Goal: Transaction & Acquisition: Obtain resource

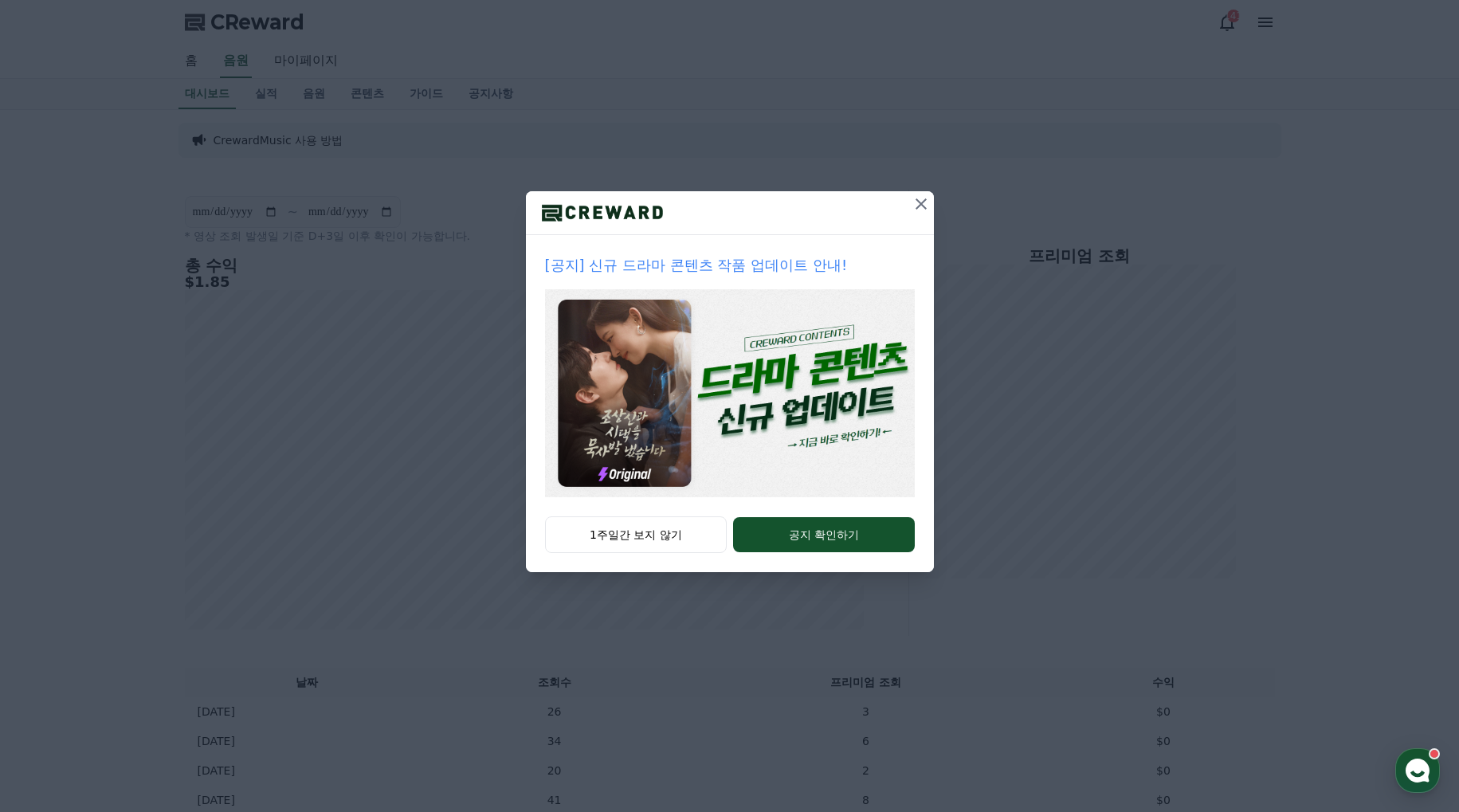
click at [927, 200] on icon at bounding box center [921, 204] width 19 height 19
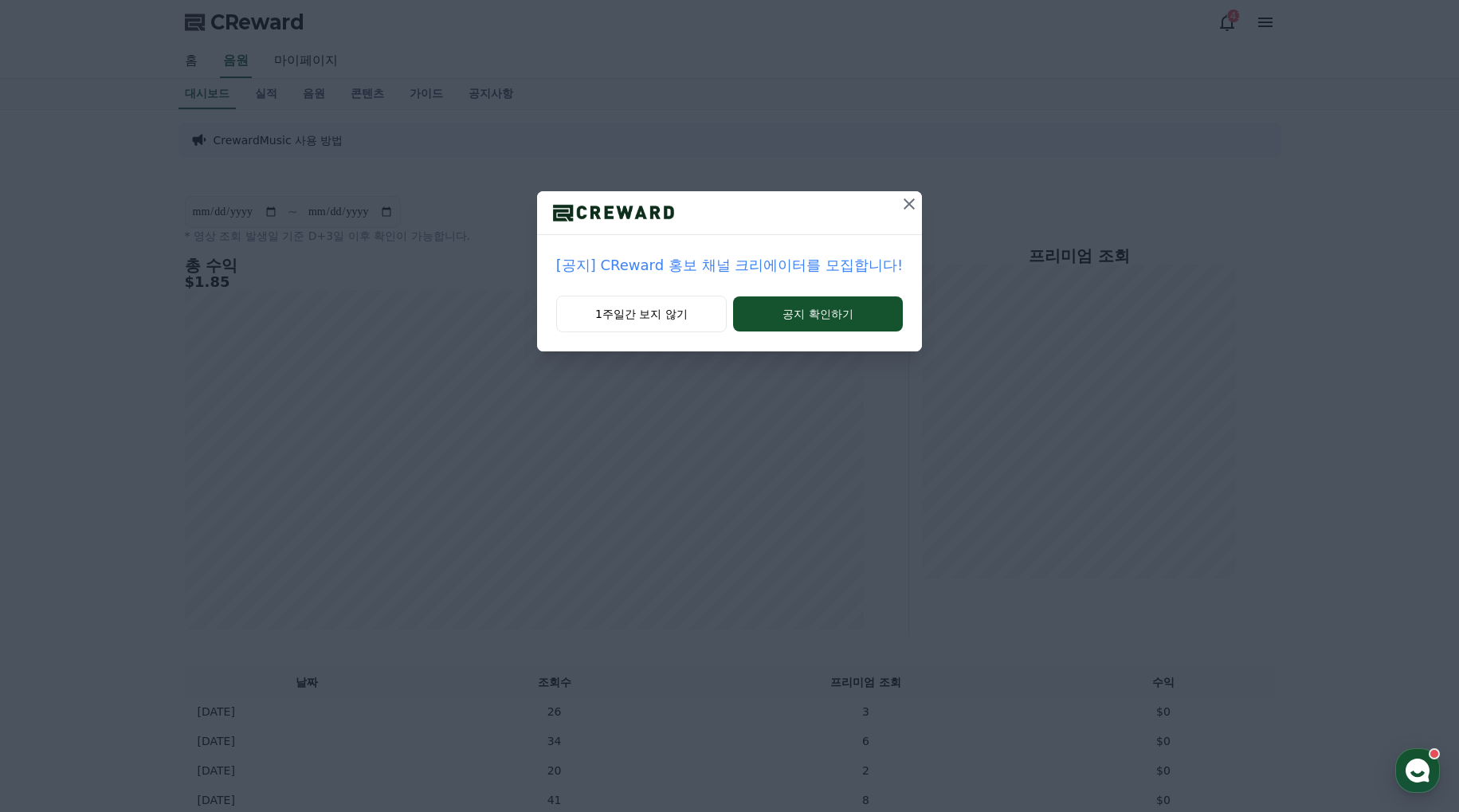
click at [910, 202] on icon at bounding box center [909, 204] width 19 height 19
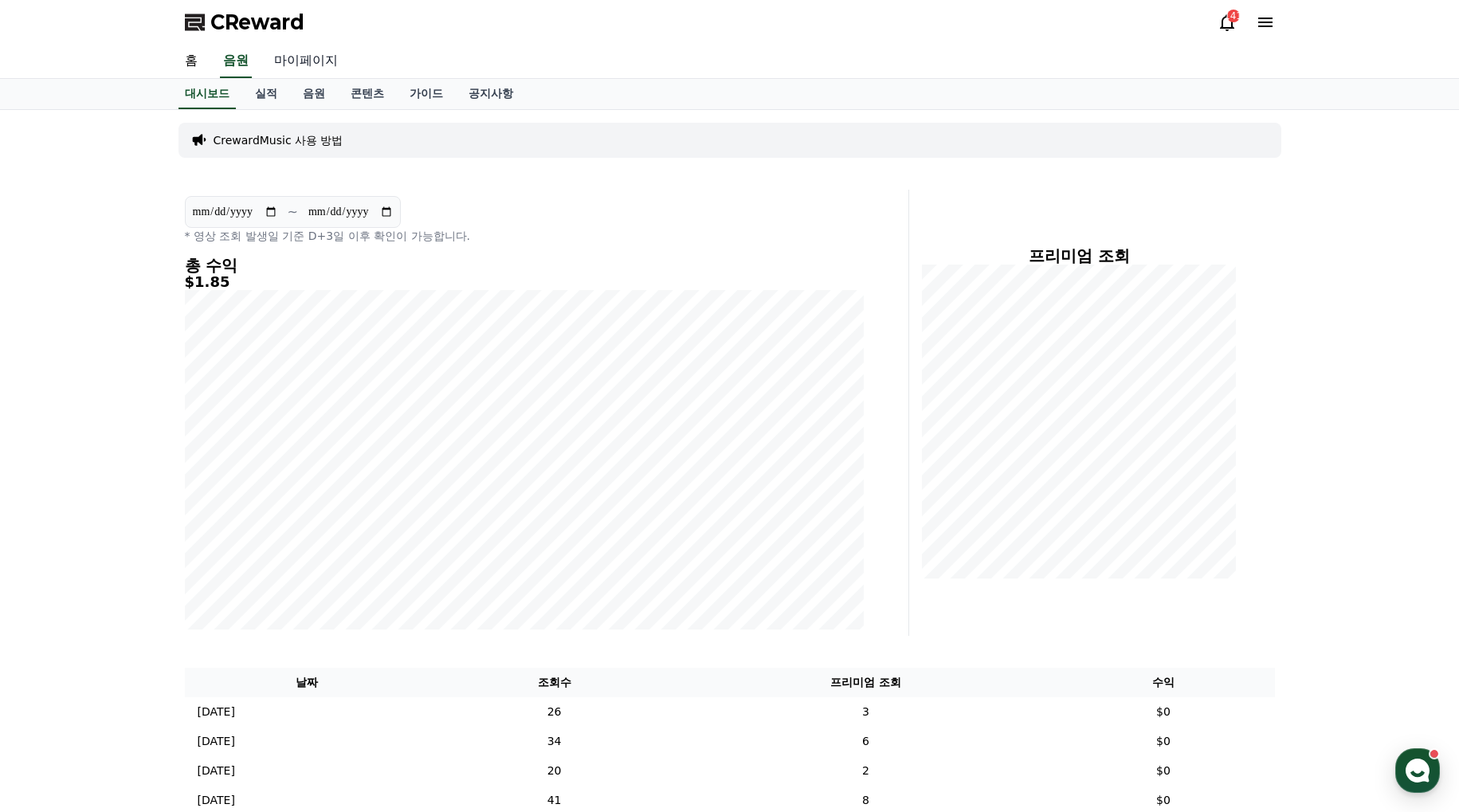
click at [314, 56] on link "마이페이지" at bounding box center [306, 61] width 90 height 34
select select "**********"
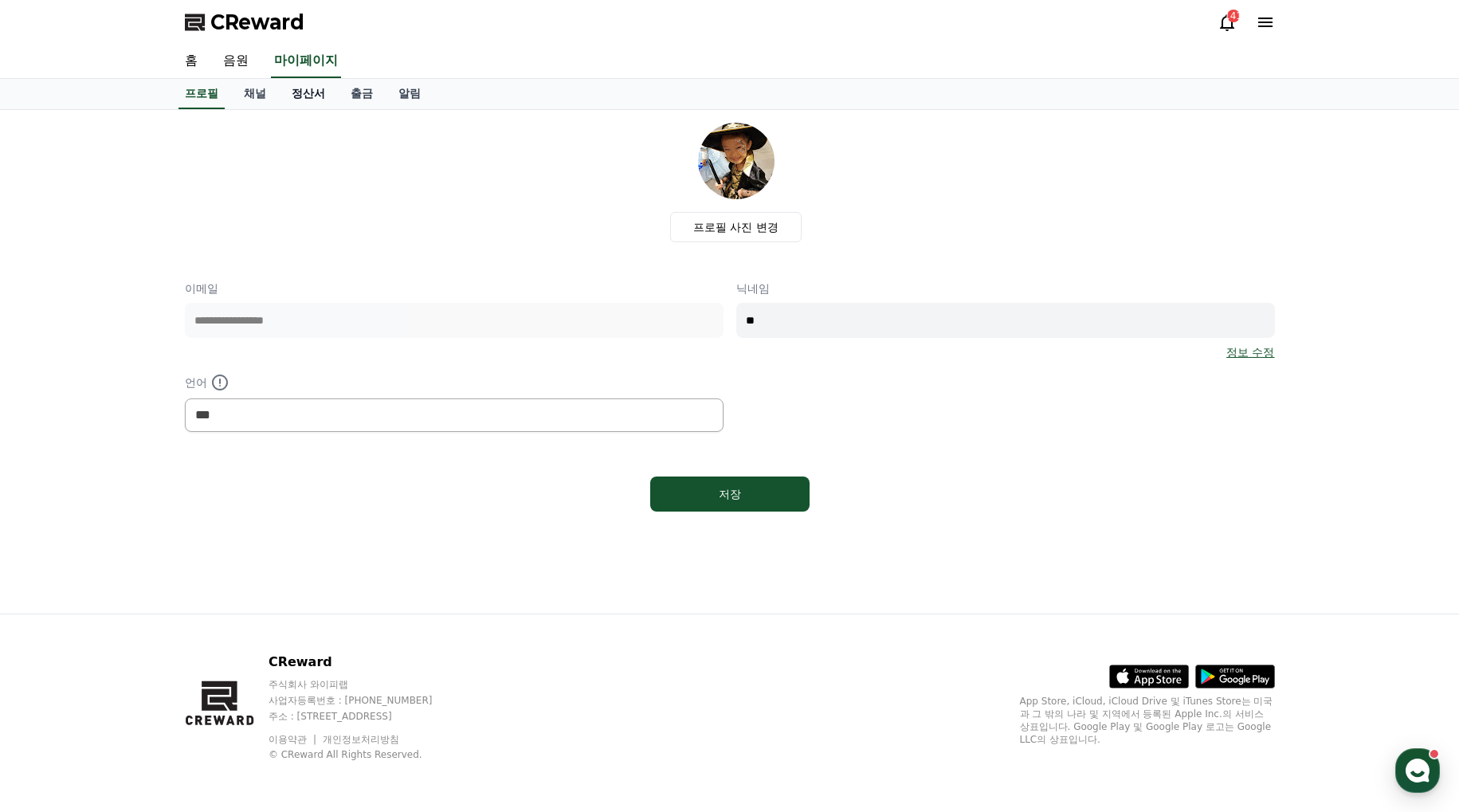
click at [311, 93] on link "정산서" at bounding box center [308, 93] width 59 height 30
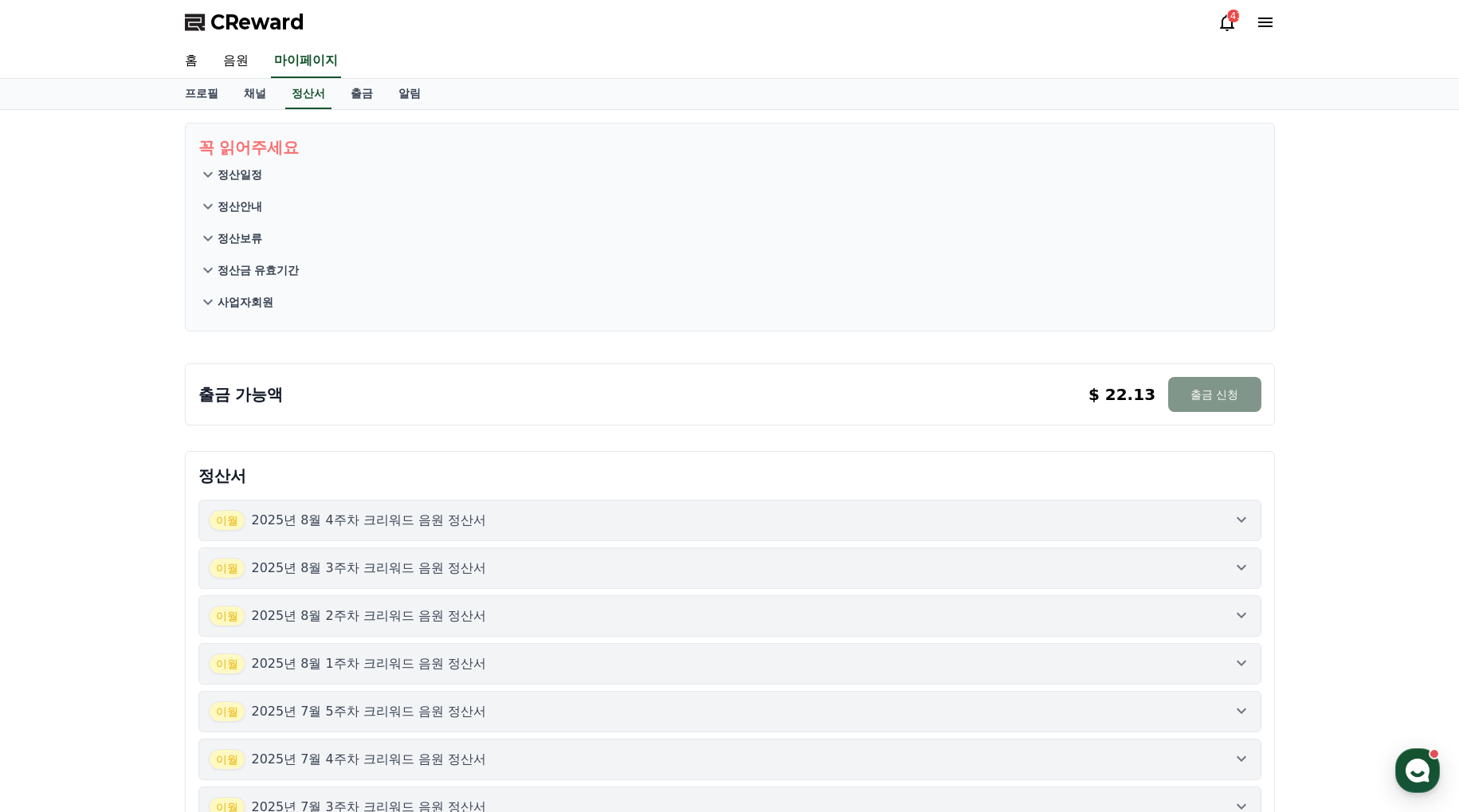
click at [1210, 393] on button "출금 신청" at bounding box center [1213, 394] width 92 height 35
click at [1338, 252] on div "꼭 읽어주세요 정산일정 정산안내 정산보류 정산금 유효기간 사업자회원 출금 가능액 $ 22.13 출금 신청 $ 22.13 출금 신청 정산서 [D…" at bounding box center [729, 727] width 1459 height 1235
click at [237, 269] on p "정산금 유효기간" at bounding box center [259, 269] width 82 height 16
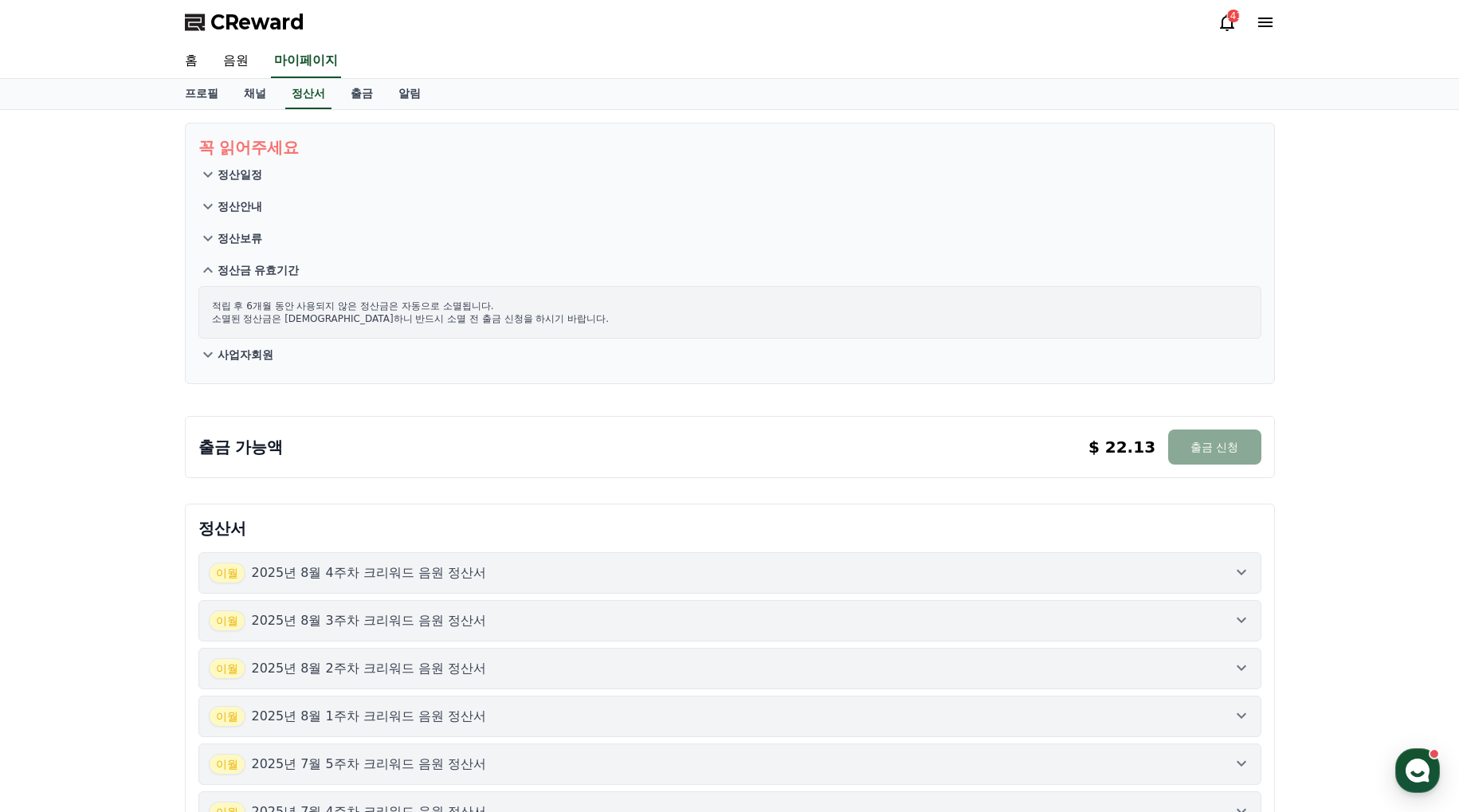
drag, startPoint x: 214, startPoint y: 307, endPoint x: 572, endPoint y: 318, distance: 358.2
click at [572, 318] on p "적립 후 6개월 동안 사용되지 않은 정산금은 자동으로 소멸됩니다. 소멸된 정산금은 복구 불가하니 반드시 소멸 전 출금 신청을 하시기 바랍니다." at bounding box center [730, 312] width 1036 height 26
drag, startPoint x: 369, startPoint y: 311, endPoint x: 190, endPoint y: 301, distance: 179.3
click at [190, 301] on section "꼭 읽어주세요 정산일정 정산안내 정산보류 정산금 유효기간 적립 후 6개월 동안 사용되지 않은 정산금은 자동으로 소멸됩니다. 소멸된 정산금은 복…" at bounding box center [729, 253] width 1090 height 261
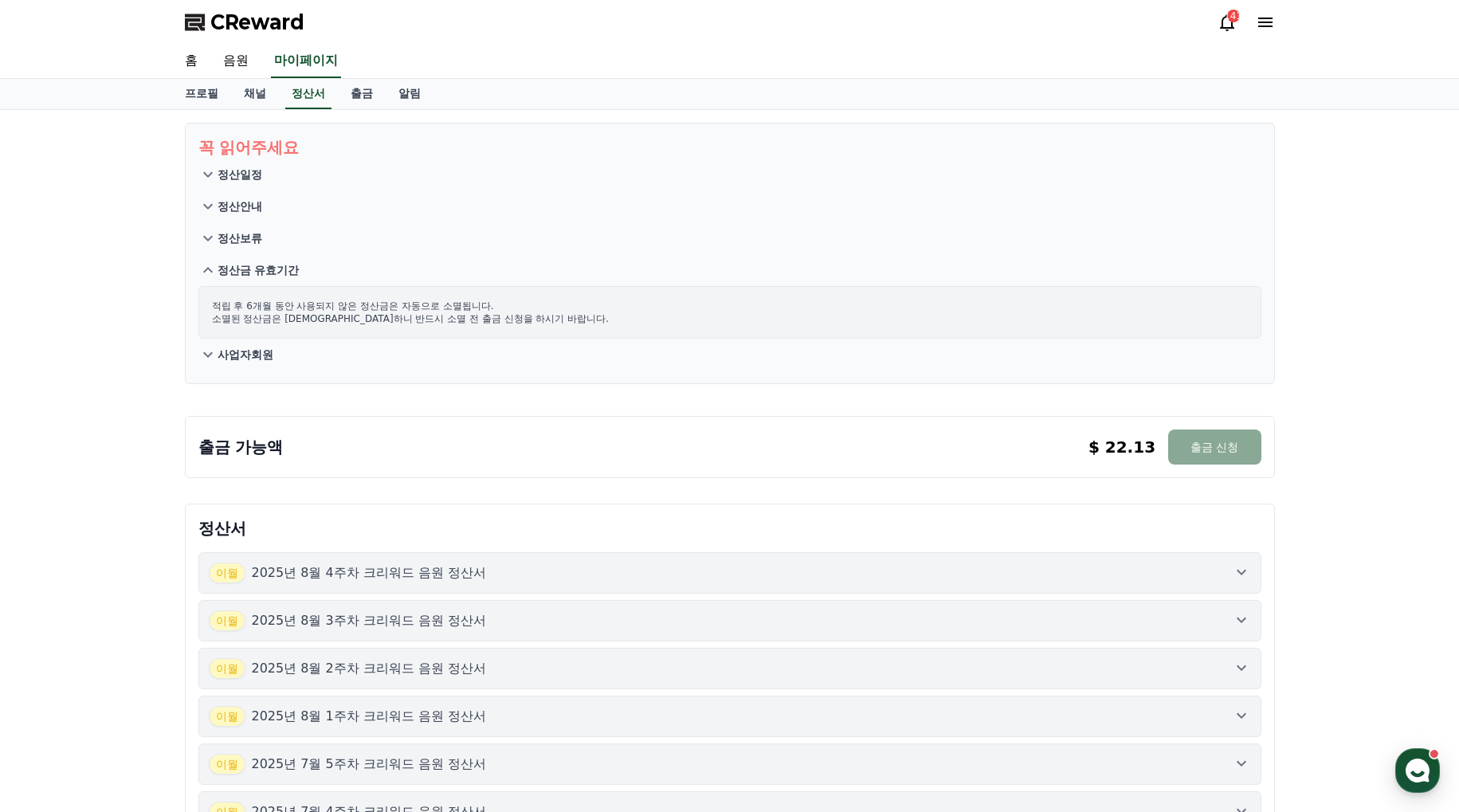
click at [190, 301] on section "꼭 읽어주세요 정산일정 정산안내 정산보류 정산금 유효기간 적립 후 6개월 동안 사용되지 않은 정산금은 자동으로 소멸됩니다. 소멸된 정산금은 복…" at bounding box center [729, 253] width 1090 height 261
drag, startPoint x: 203, startPoint y: 301, endPoint x: 711, endPoint y: 314, distance: 508.2
click at [711, 314] on div "적립 후 6개월 동안 사용되지 않은 정산금은 자동으로 소멸됩니다. 소멸된 정산금은 복구 불가하니 반드시 소멸 전 출금 신청을 하시기 바랍니다." at bounding box center [729, 312] width 1063 height 53
click at [686, 314] on p "적립 후 6개월 동안 사용되지 않은 정산금은 자동으로 소멸됩니다. 소멸된 정산금은 복구 불가하니 반드시 소멸 전 출금 신청을 하시기 바랍니다." at bounding box center [730, 312] width 1036 height 26
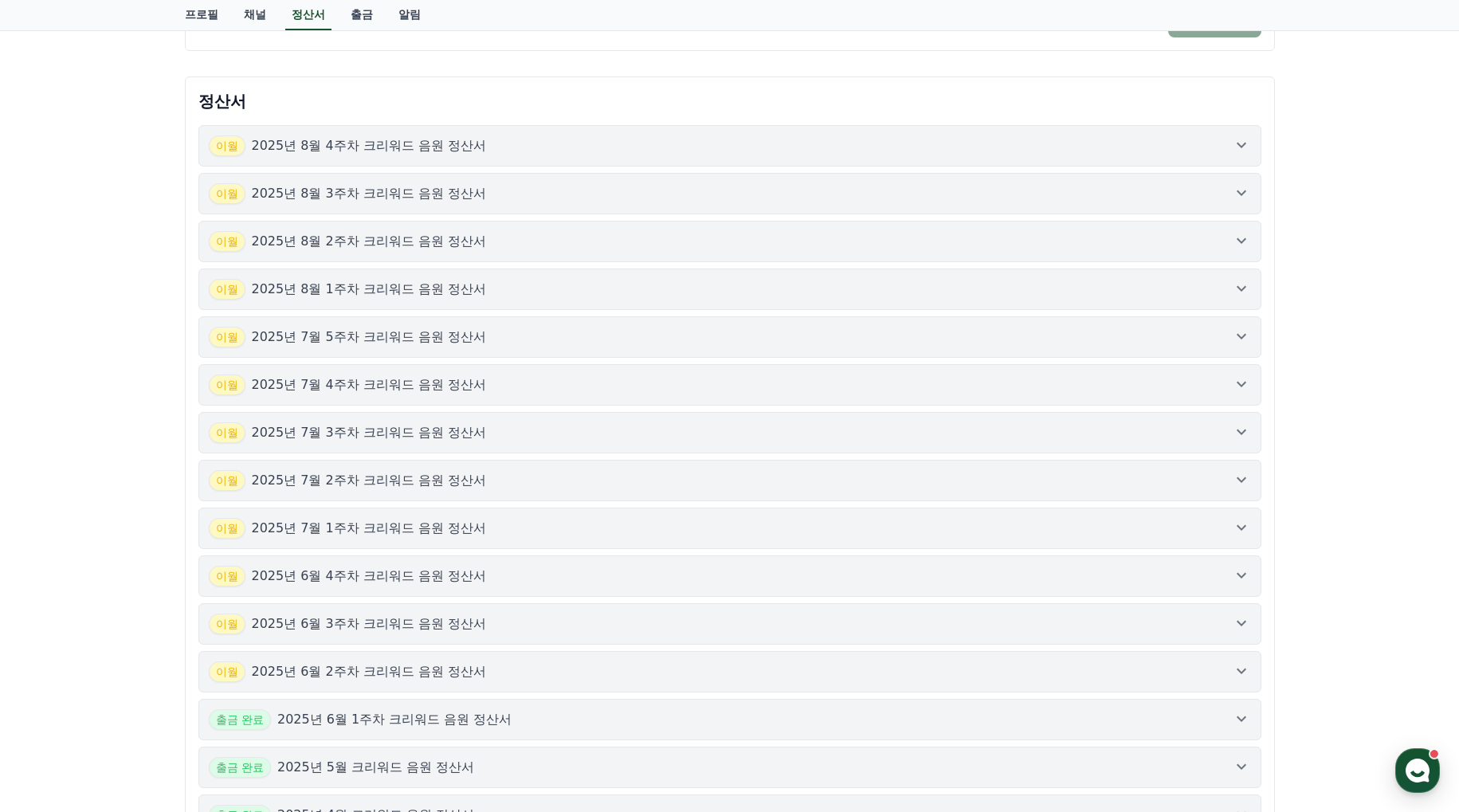
scroll to position [398, 0]
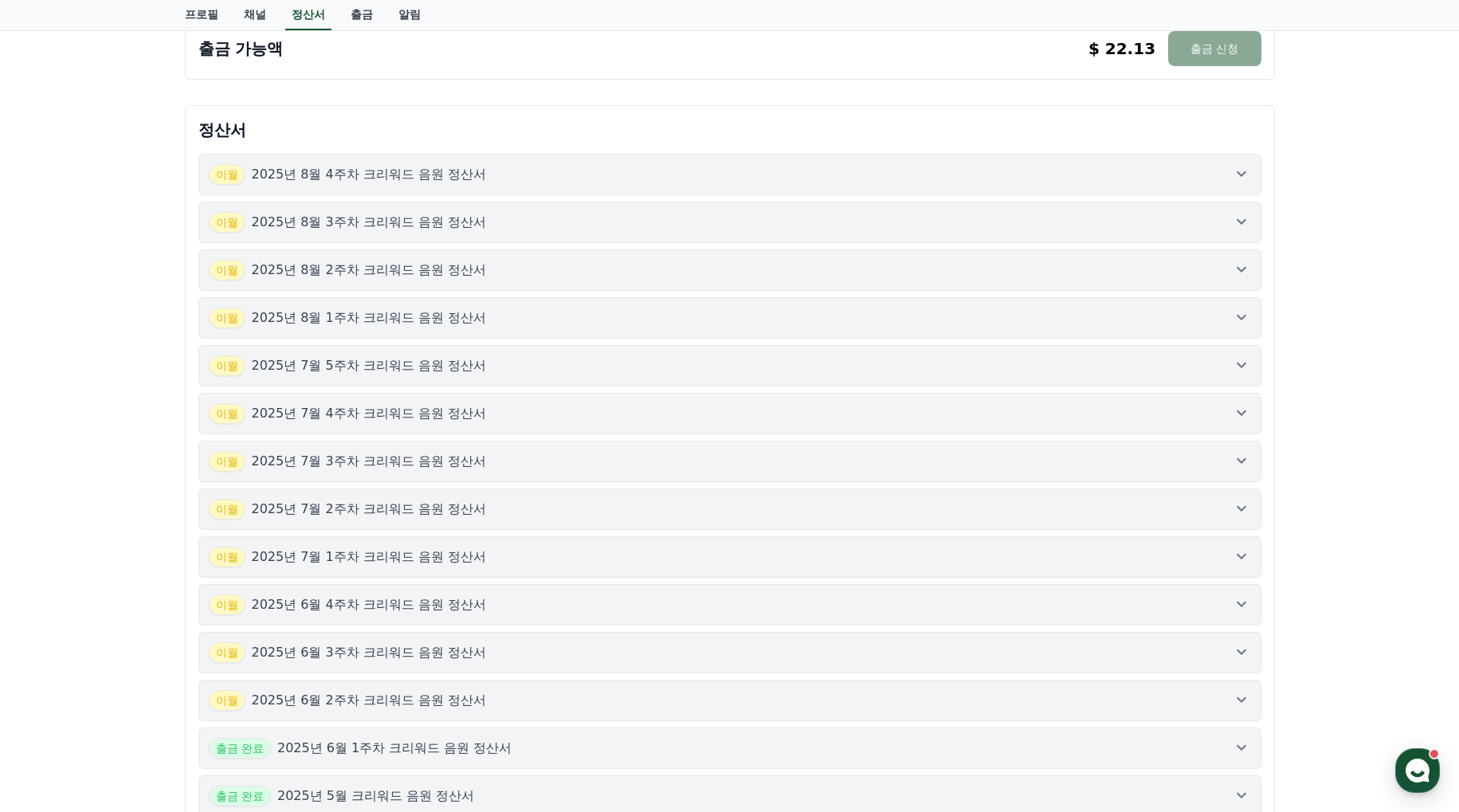
click at [1234, 171] on icon at bounding box center [1241, 174] width 19 height 19
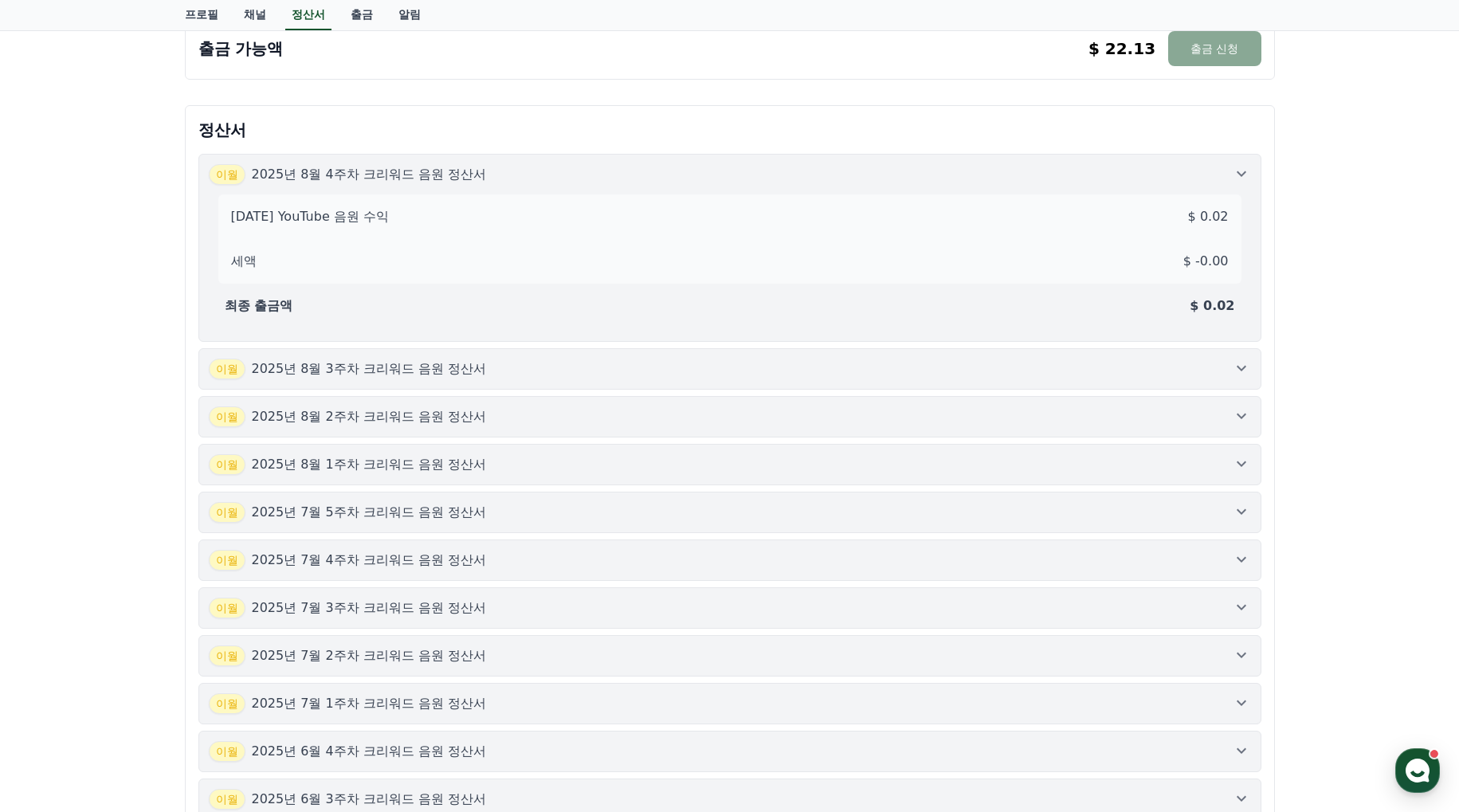
click at [1242, 364] on icon at bounding box center [1241, 367] width 19 height 19
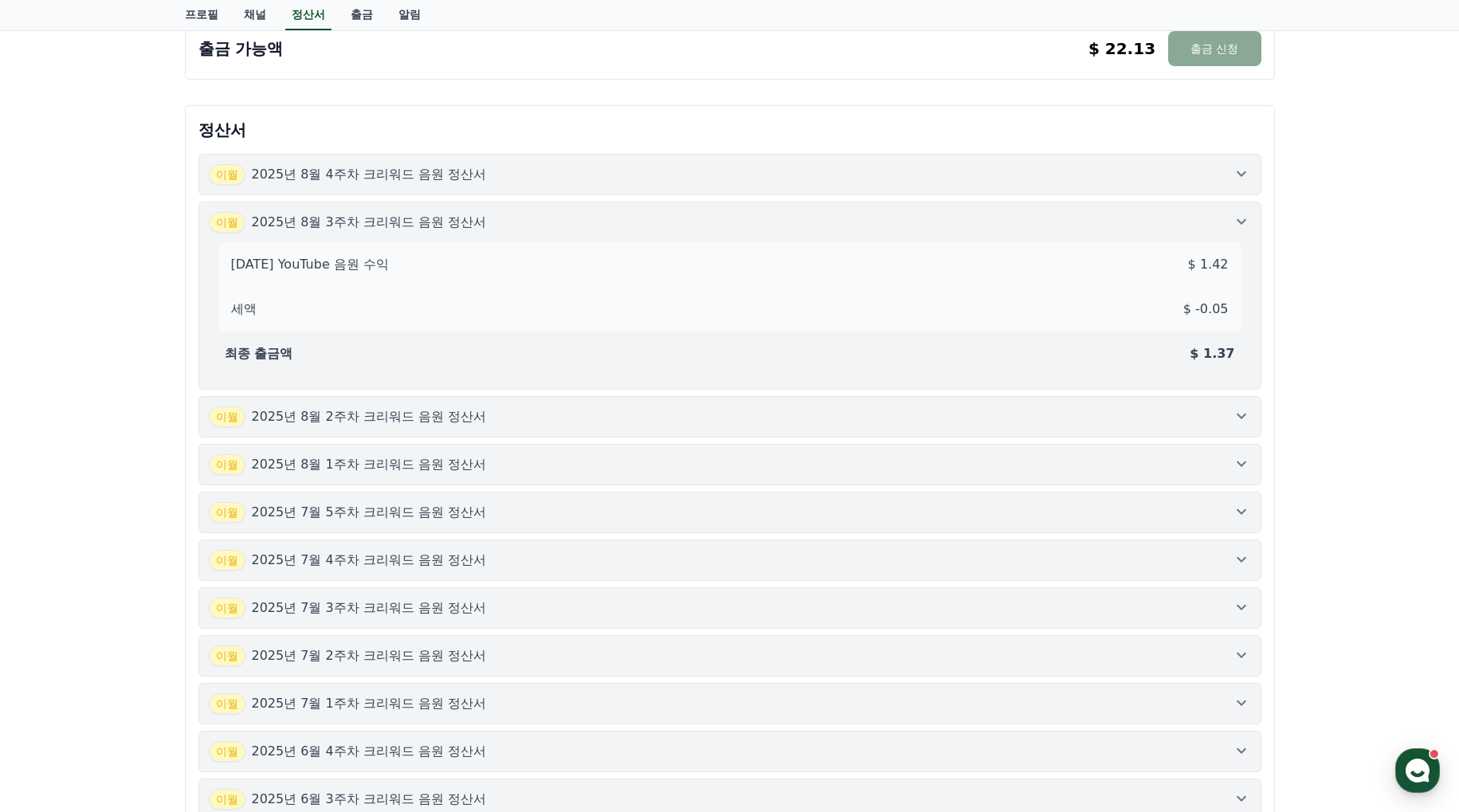
click at [1244, 413] on icon at bounding box center [1241, 416] width 19 height 19
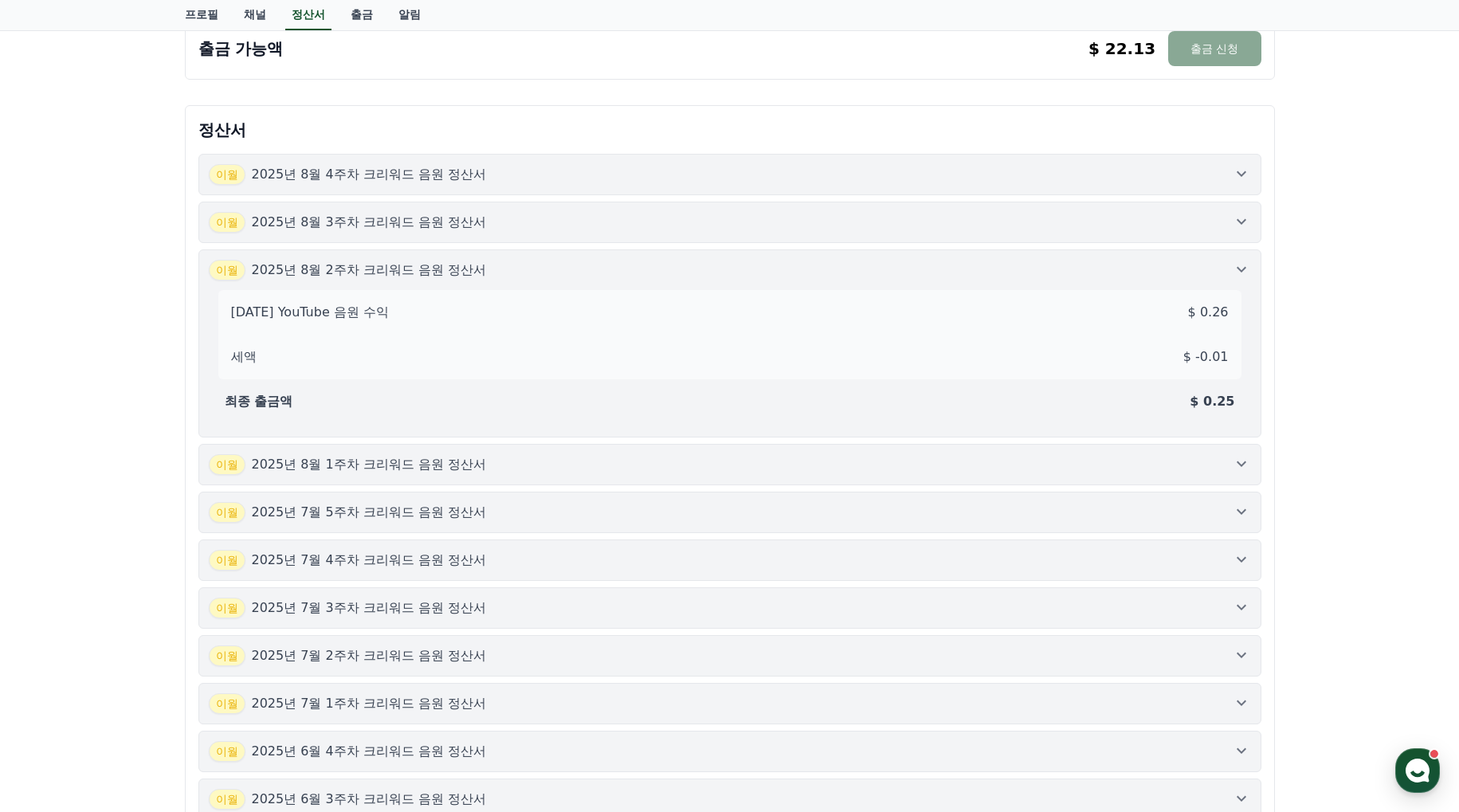
click at [1242, 470] on icon at bounding box center [1241, 463] width 19 height 19
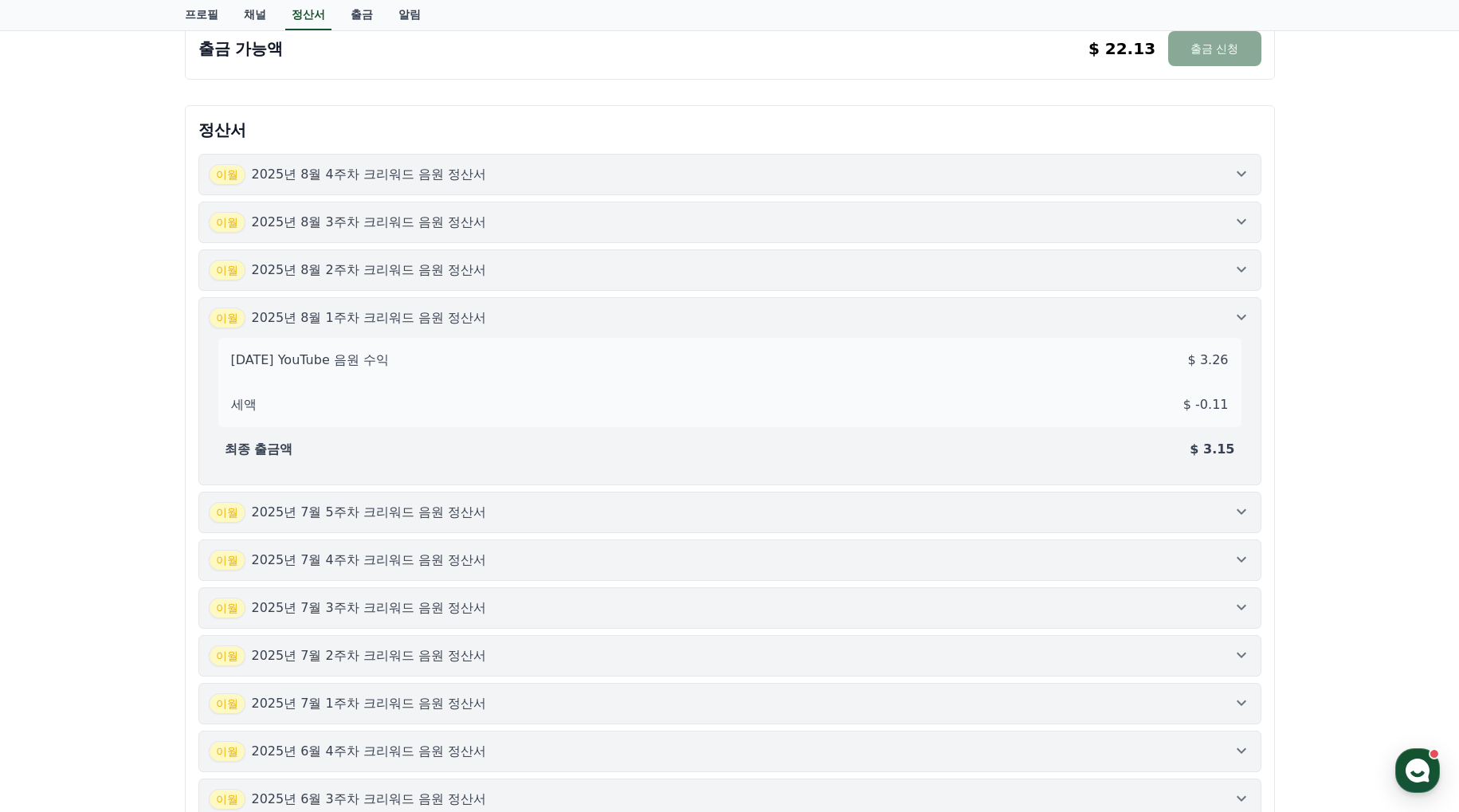
click at [1246, 516] on icon at bounding box center [1241, 511] width 19 height 19
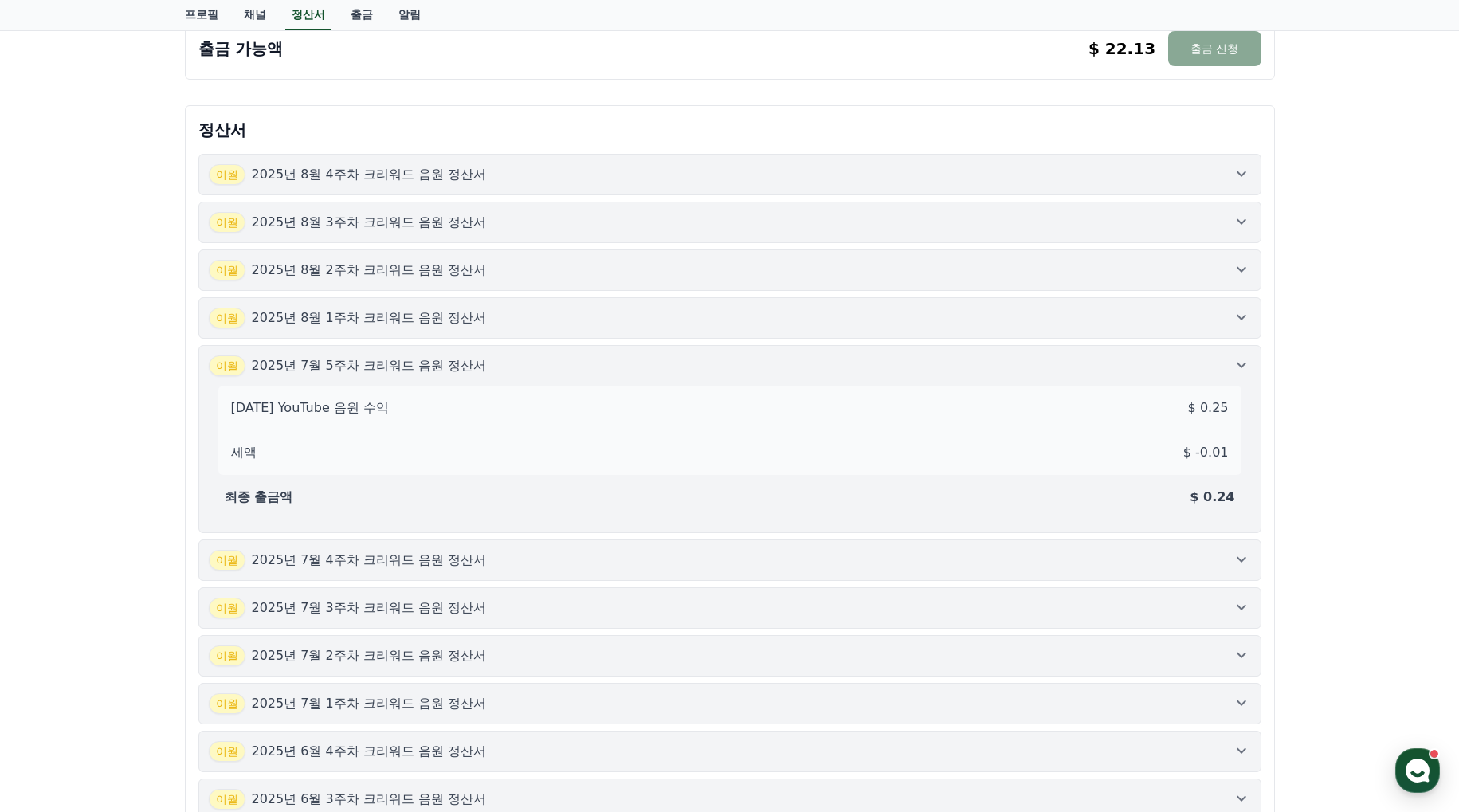
click at [1244, 570] on div "[DATE]년 7월 4주차 크리워드 음원 정산서" at bounding box center [729, 560] width 1042 height 21
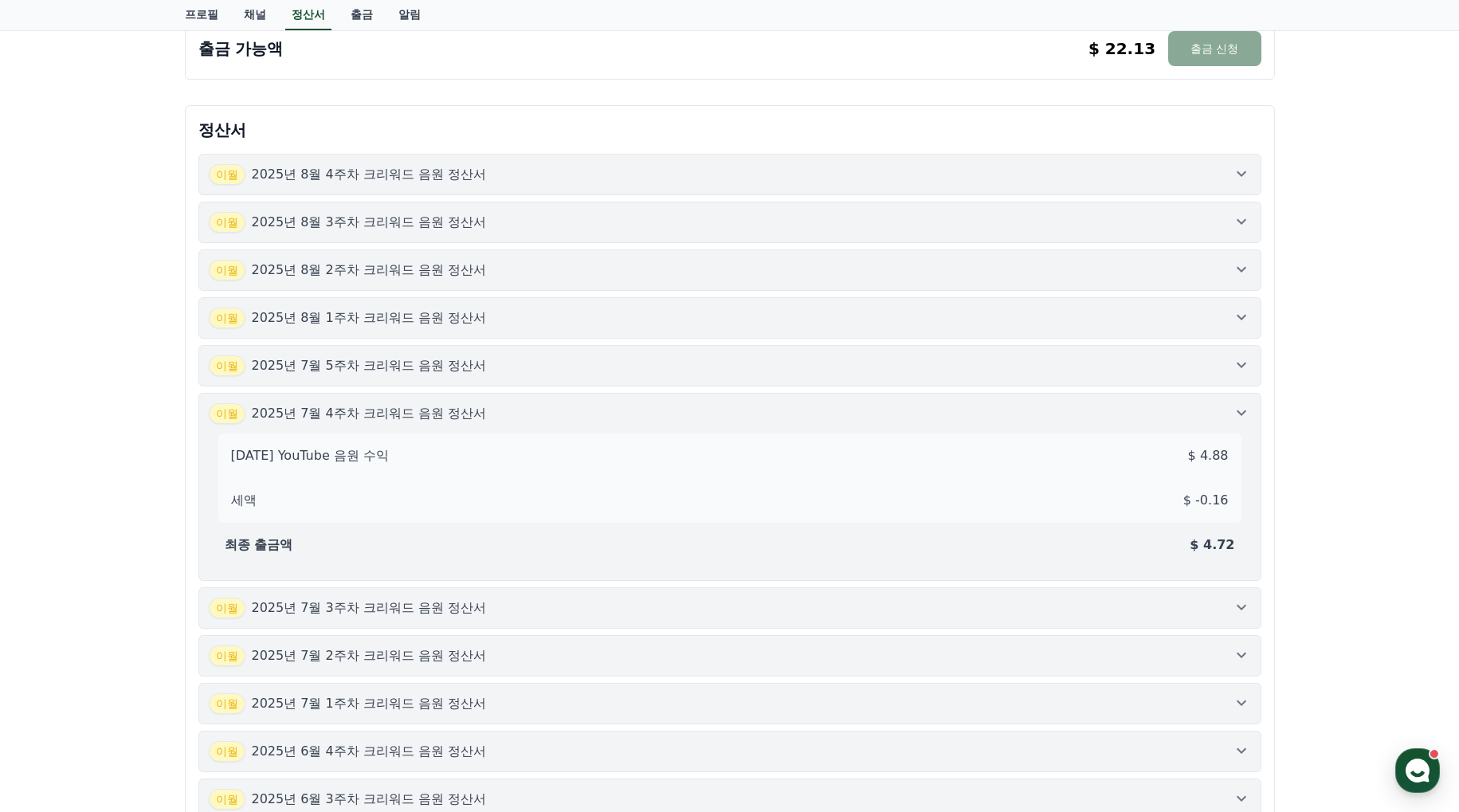
click at [1242, 607] on icon at bounding box center [1241, 607] width 9 height 5
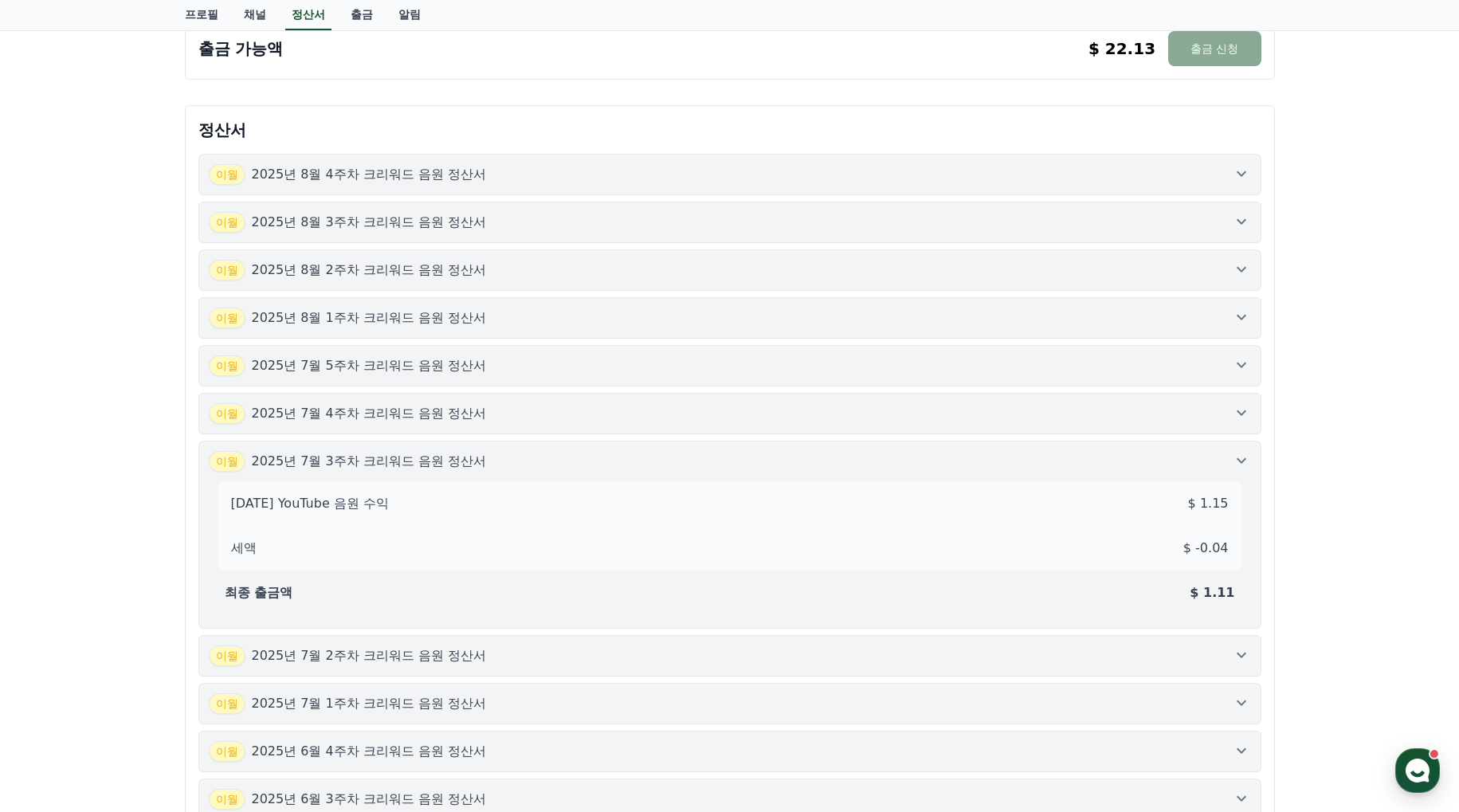
click at [1246, 667] on button "[DATE]년 7월 2주차 크리워드 음원 정산서" at bounding box center [729, 655] width 1063 height 41
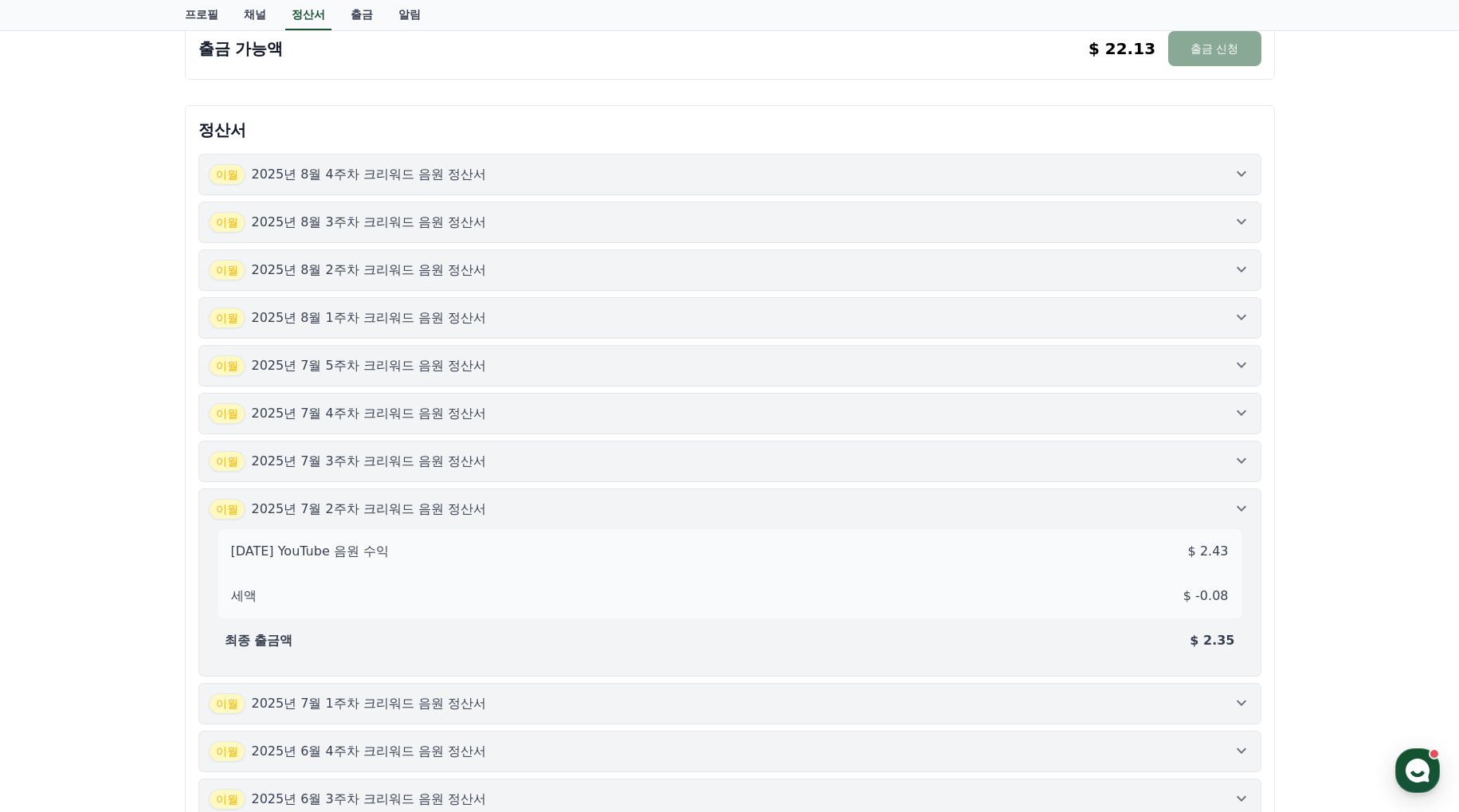
click at [1242, 701] on icon at bounding box center [1241, 702] width 19 height 19
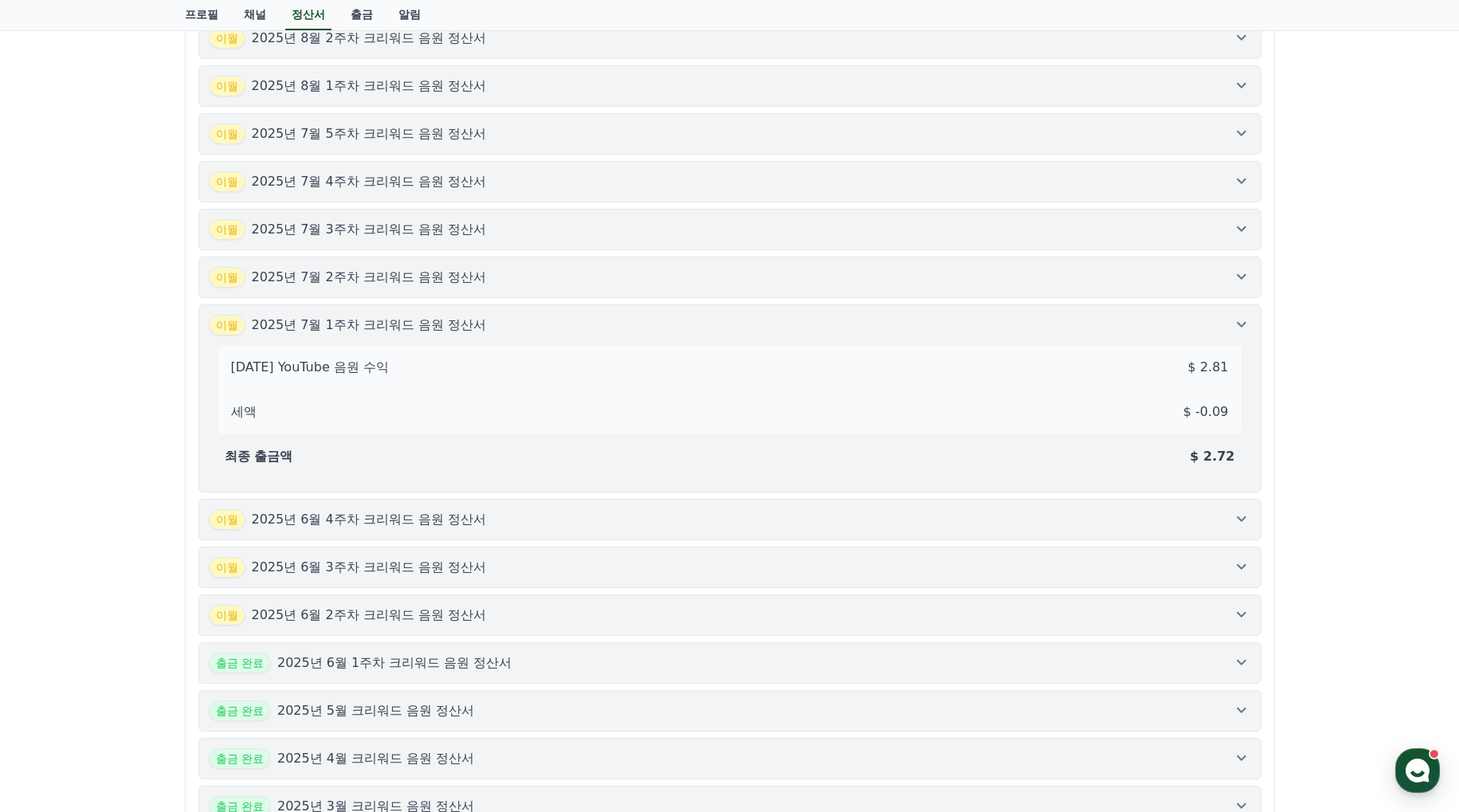
scroll to position [638, 0]
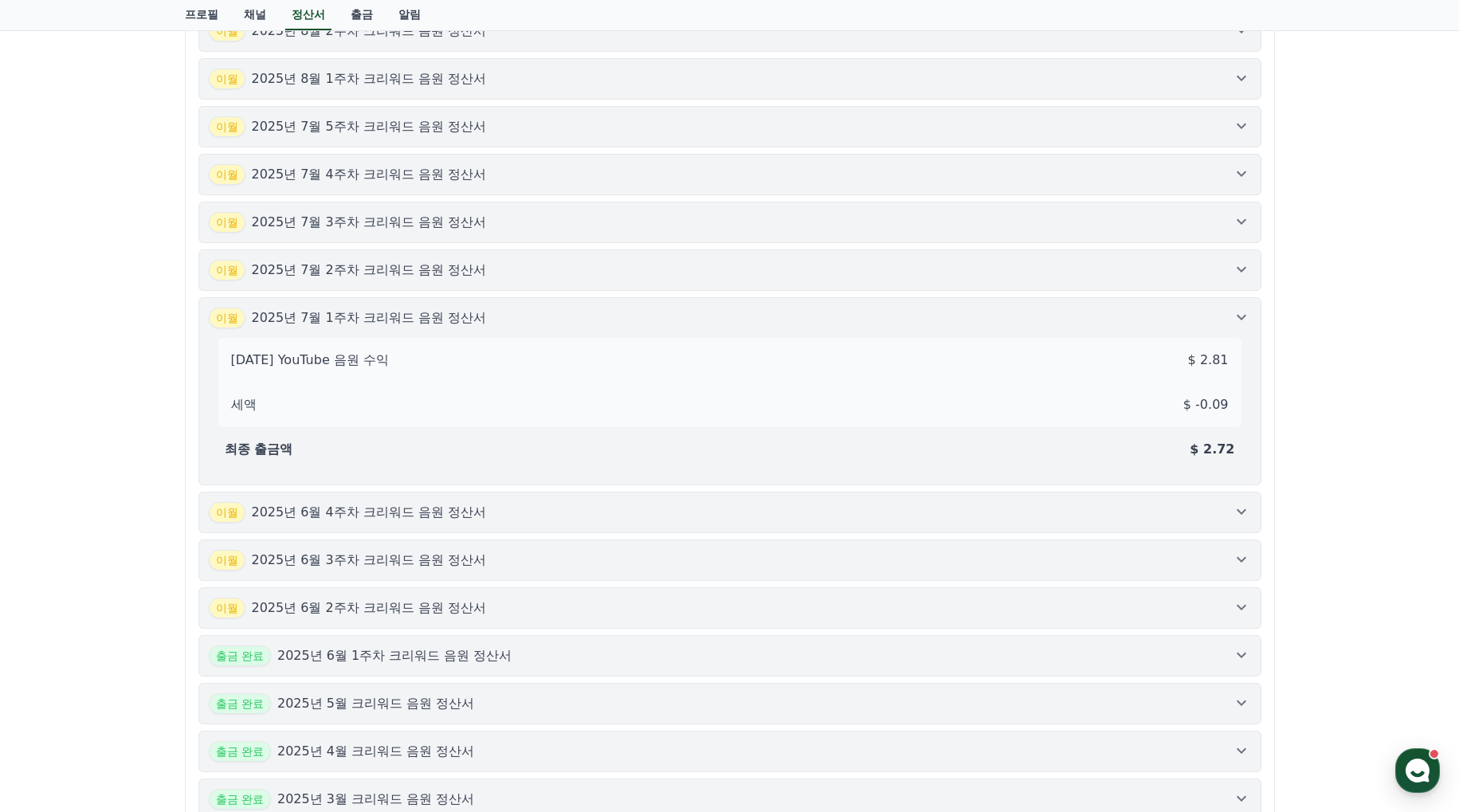
click at [1245, 508] on icon at bounding box center [1241, 511] width 19 height 19
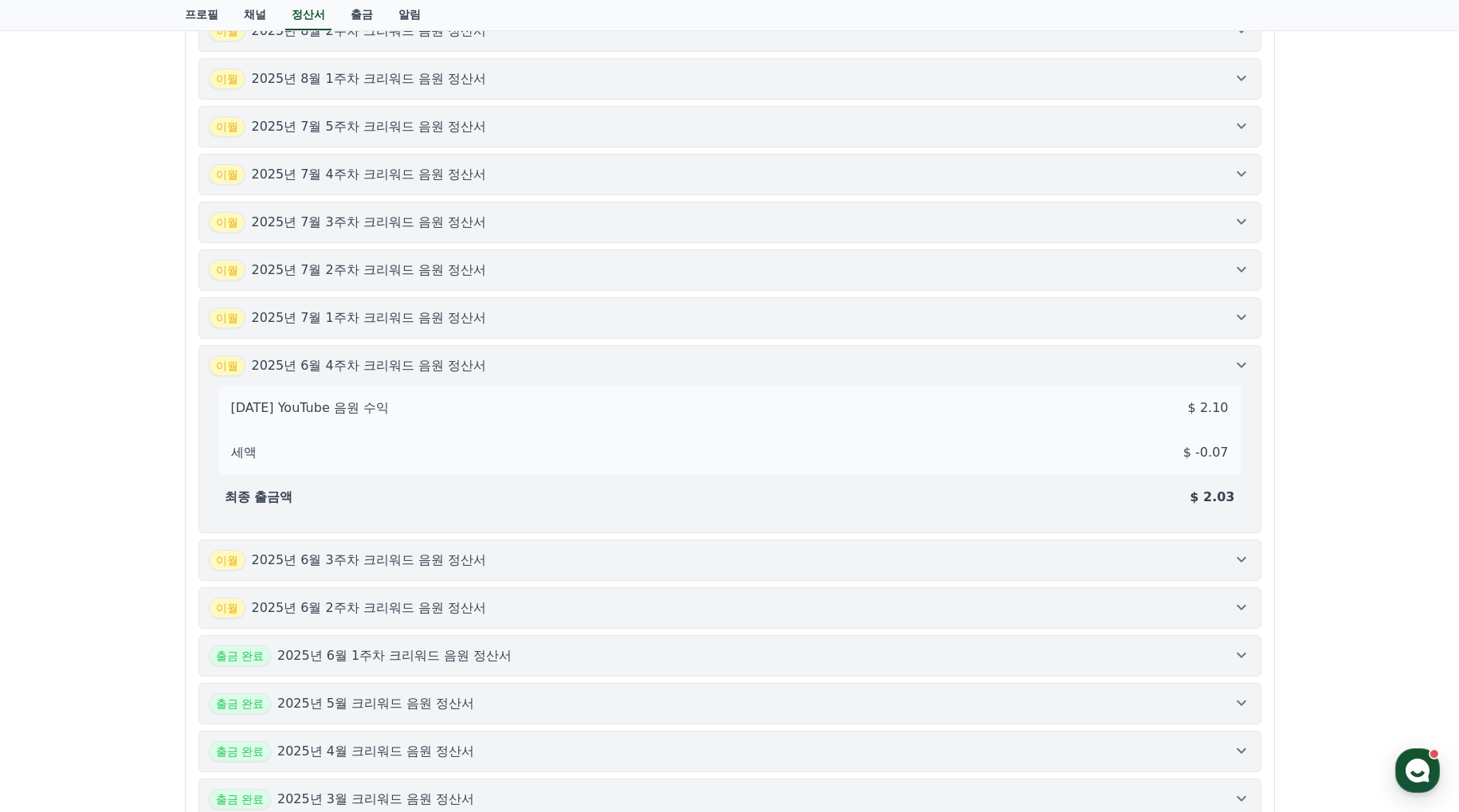
click at [1244, 561] on icon at bounding box center [1241, 559] width 19 height 19
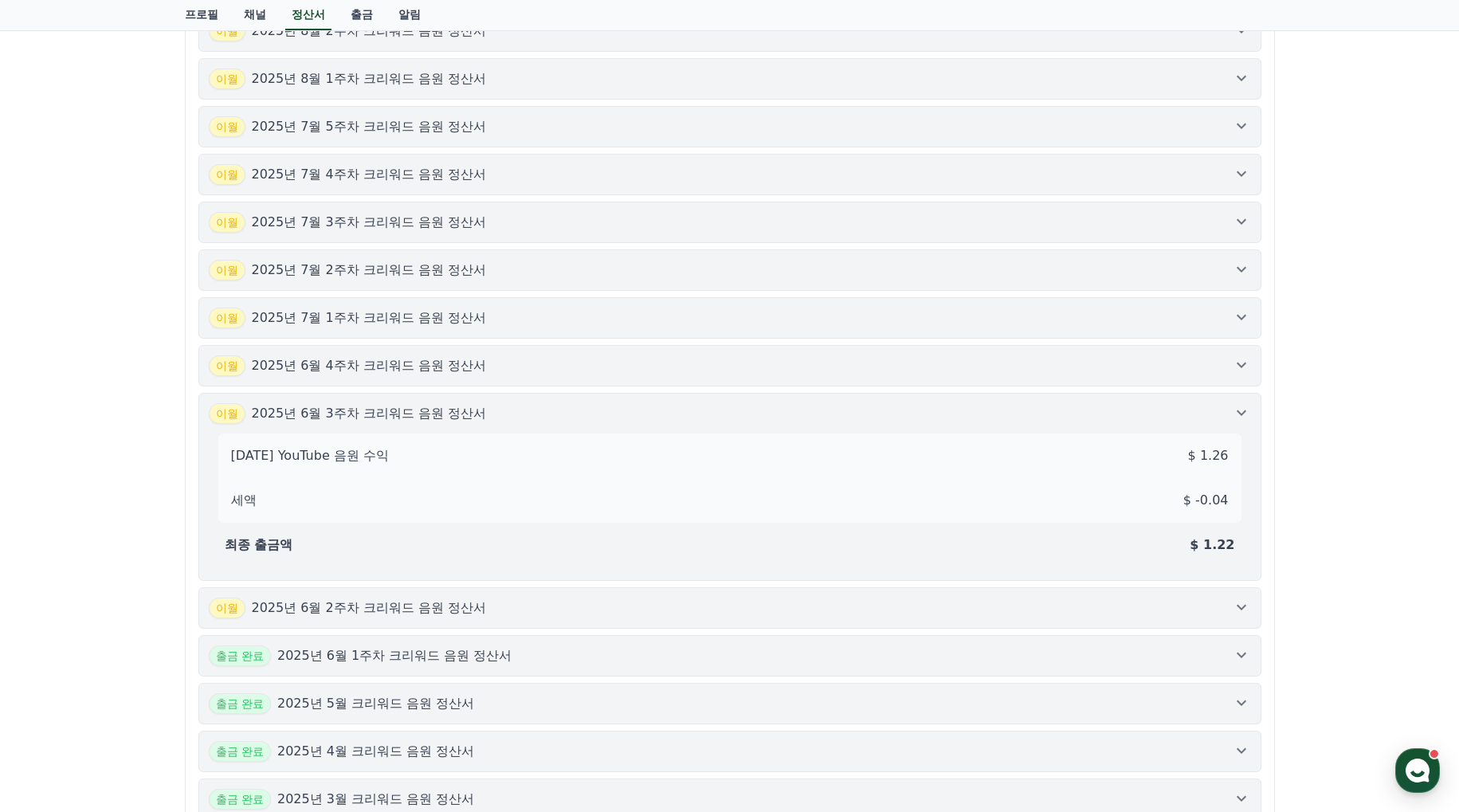
click at [1242, 609] on icon at bounding box center [1241, 606] width 19 height 19
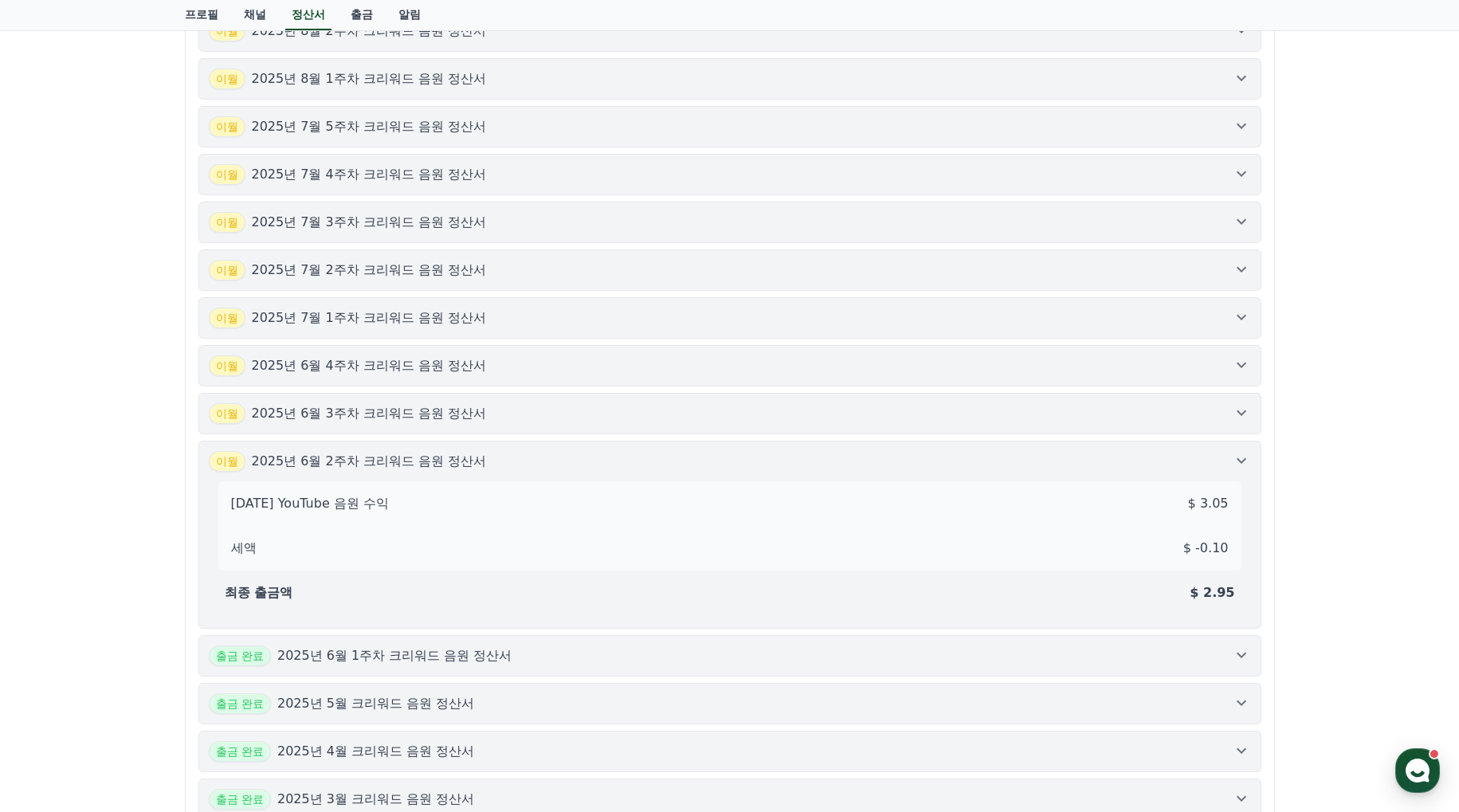
click at [1249, 646] on icon at bounding box center [1241, 654] width 19 height 19
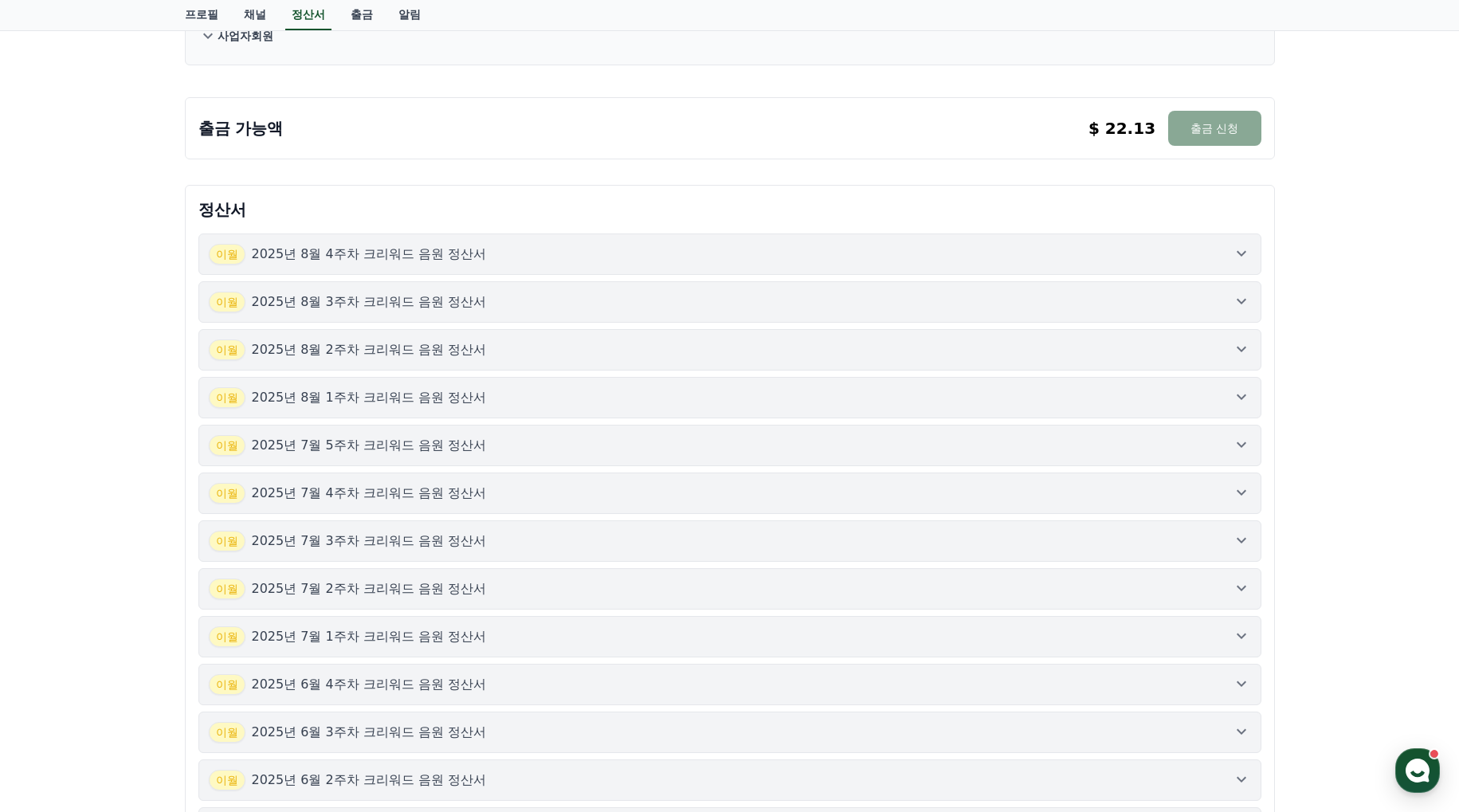
scroll to position [0, 0]
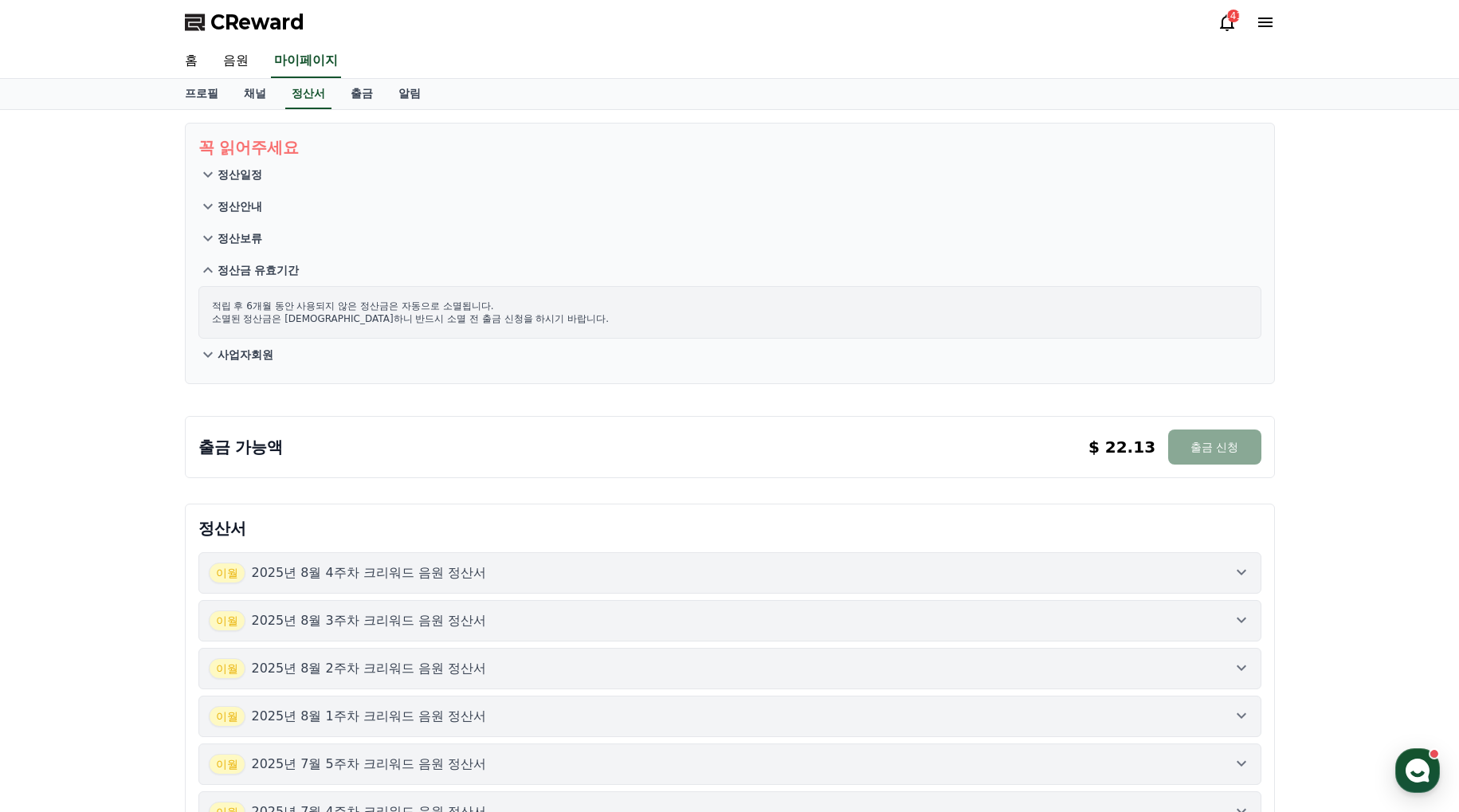
click at [69, 243] on div "꼭 읽어주세요 정산일정 정산안내 정산보류 정산금 유효기간 적립 후 6개월 동안 사용되지 않은 정산금은 자동으로 소멸됩니다. 소멸된 정산금은 복…" at bounding box center [729, 827] width 1459 height 1434
